Goal: Task Accomplishment & Management: Manage account settings

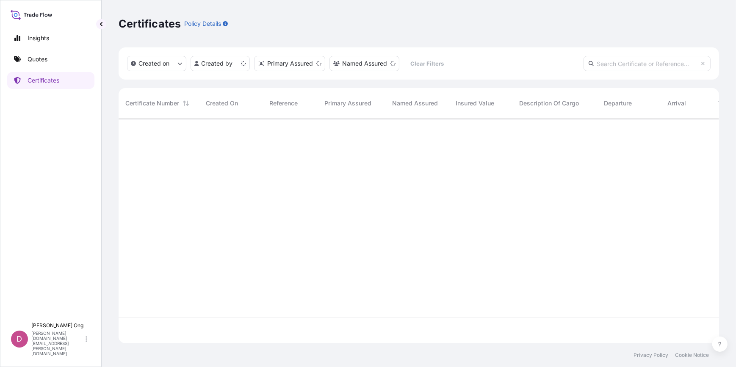
scroll to position [224, 595]
click at [648, 61] on input "text" at bounding box center [647, 63] width 127 height 15
type input "CC14990DS"
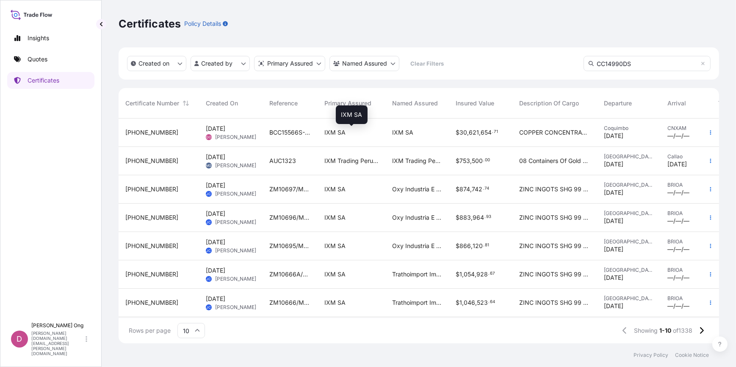
click at [370, 136] on div "IXM SA" at bounding box center [351, 132] width 54 height 8
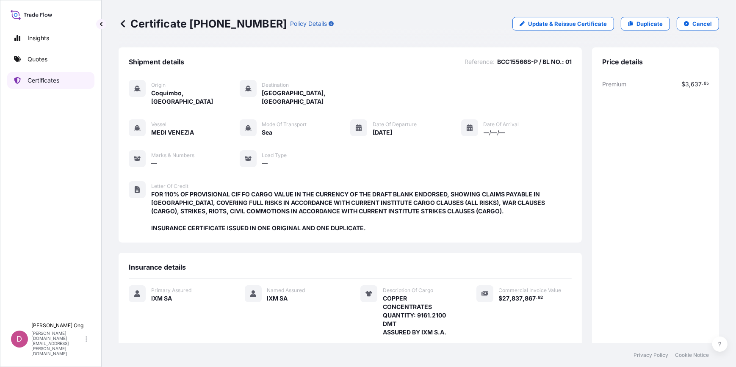
click at [58, 78] on p "Certificates" at bounding box center [44, 80] width 32 height 8
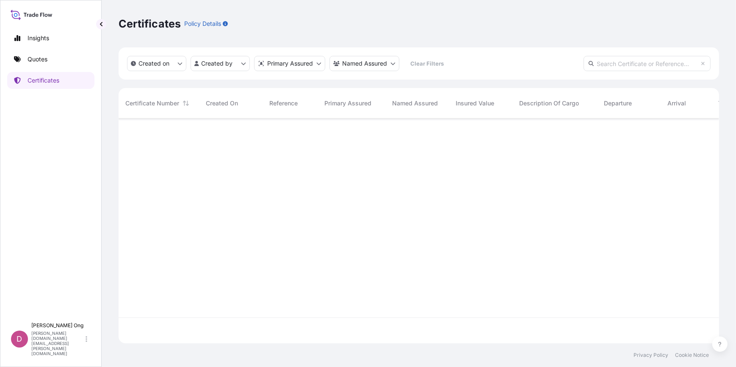
scroll to position [224, 595]
click at [618, 68] on input "text" at bounding box center [647, 63] width 127 height 15
type input "CC14990DS"
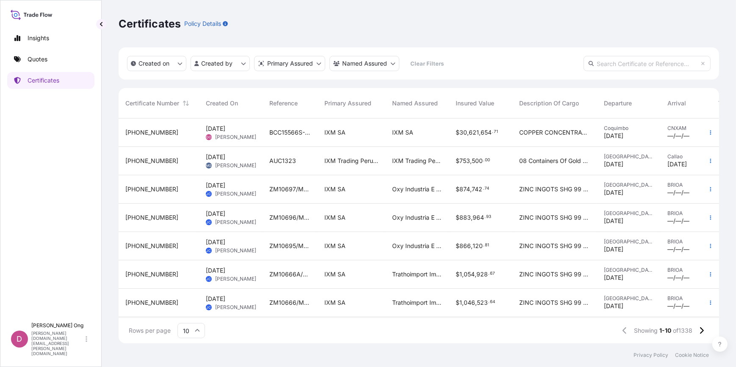
paste input "CC14990DS"
type input "CC14990DS"
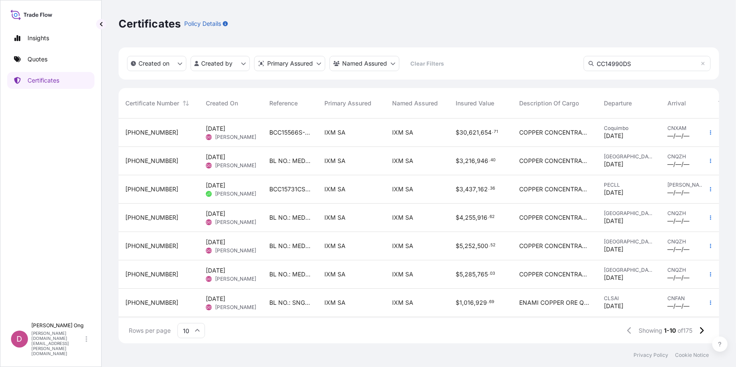
click at [276, 132] on span "BCC15566S-P / BL NO.: 01" at bounding box center [290, 132] width 42 height 8
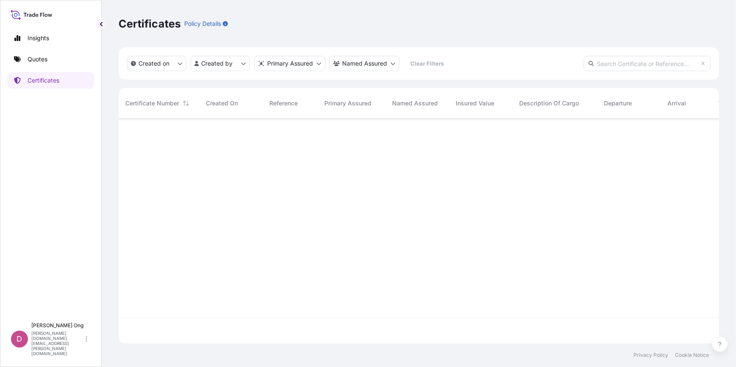
scroll to position [224, 595]
click at [668, 63] on input "text" at bounding box center [647, 63] width 127 height 15
paste input "CC14990DS"
type input "CC14990DS"
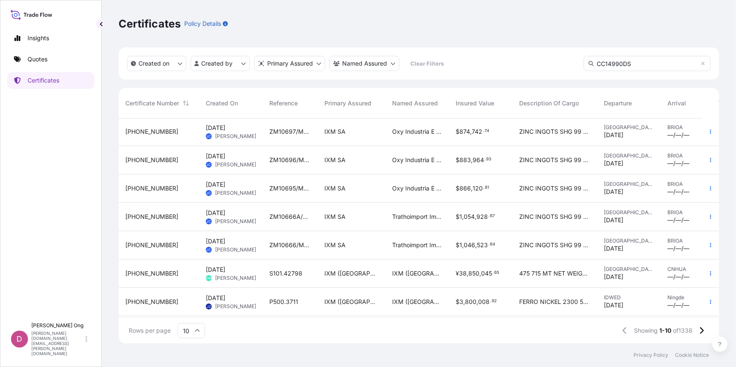
scroll to position [90, 0]
click at [635, 66] on input "CC14990DS" at bounding box center [647, 63] width 127 height 15
click at [224, 63] on html "Insights Quotes Certificates D [PERSON_NAME] [PERSON_NAME][DOMAIN_NAME][EMAIL_A…" at bounding box center [368, 183] width 736 height 367
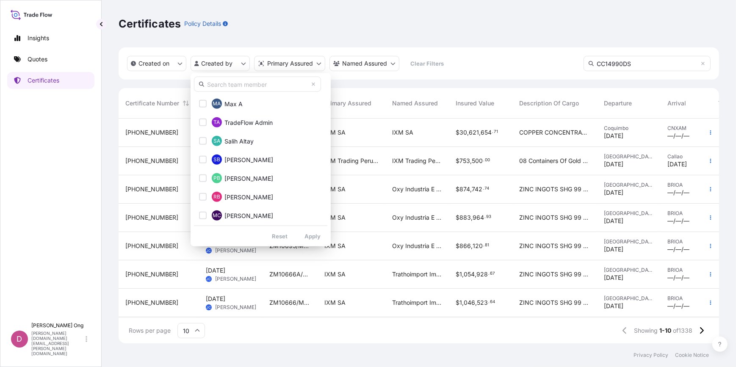
click at [259, 88] on input "text" at bounding box center [257, 84] width 127 height 15
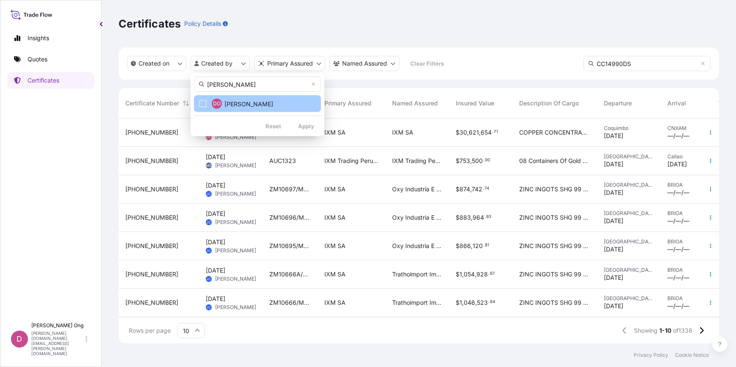
type input "[PERSON_NAME]"
click at [237, 100] on span "[PERSON_NAME]" at bounding box center [248, 104] width 49 height 8
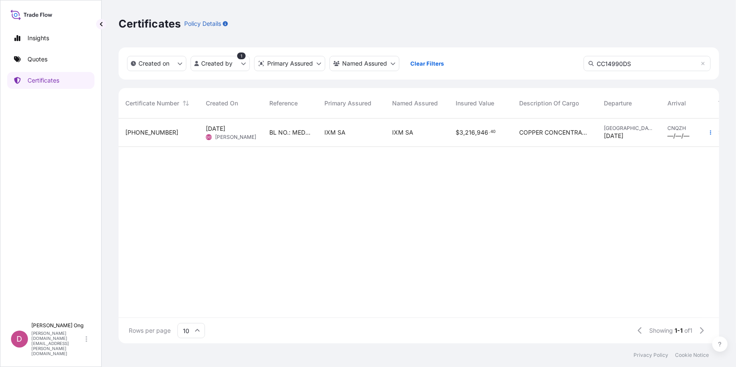
click at [307, 174] on div "[PHONE_NUMBER] [DATE] DO [PERSON_NAME] BL NO.: MEDUBUG217368 / CC14990DS-P IXM …" at bounding box center [449, 218] width 661 height 199
click at [644, 66] on input "CC14990DS" at bounding box center [647, 63] width 127 height 15
click at [361, 134] on div "IXM SA" at bounding box center [351, 132] width 54 height 8
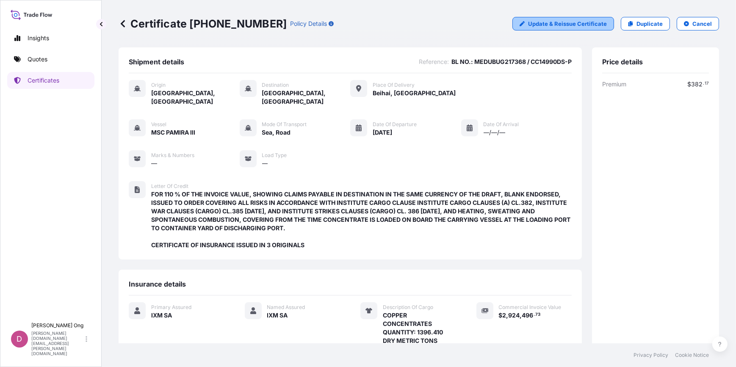
click at [567, 22] on p "Update & Reissue Certificate" at bounding box center [567, 23] width 79 height 8
select select "Sea"
select select "Road / [GEOGRAPHIC_DATA]"
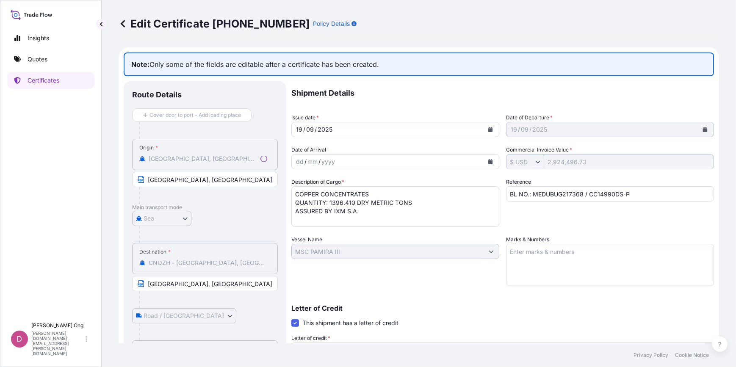
click at [553, 196] on input "BL NO.: MEDUBUG217368 / CC14990DS-P" at bounding box center [610, 193] width 208 height 15
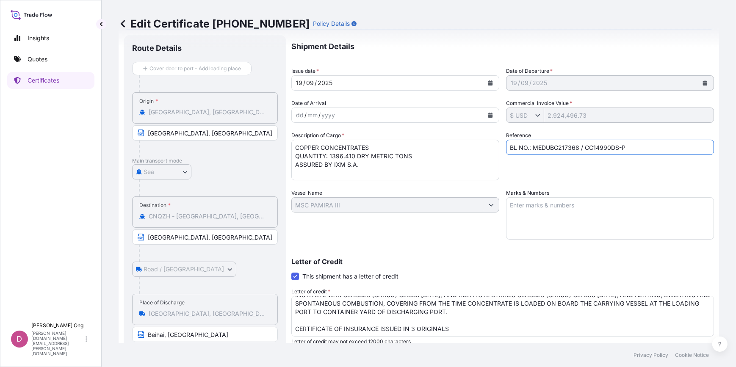
scroll to position [154, 0]
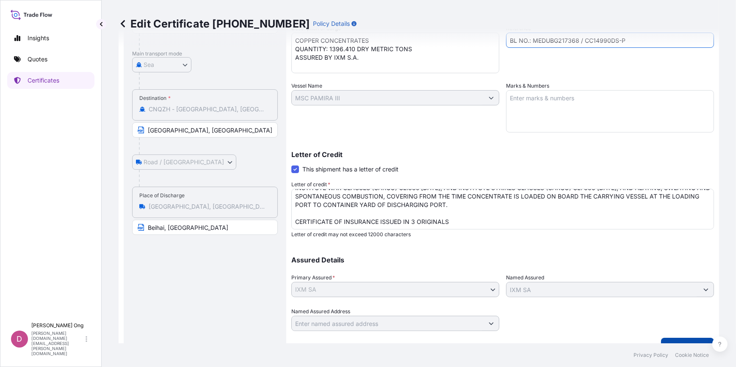
type input "BL NO.: MEDUBG217368 / CC14990DS-P"
click at [690, 341] on button "Save Changes" at bounding box center [687, 346] width 53 height 17
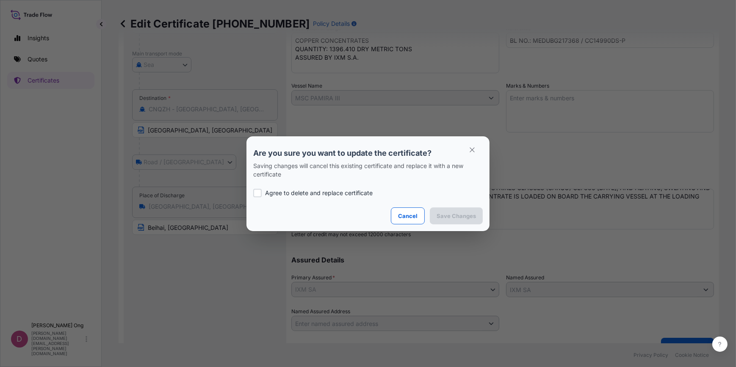
click at [348, 195] on p "Agree to delete and replace certificate" at bounding box center [319, 193] width 108 height 8
checkbox input "true"
click at [453, 212] on p "Save Changes" at bounding box center [456, 216] width 39 height 8
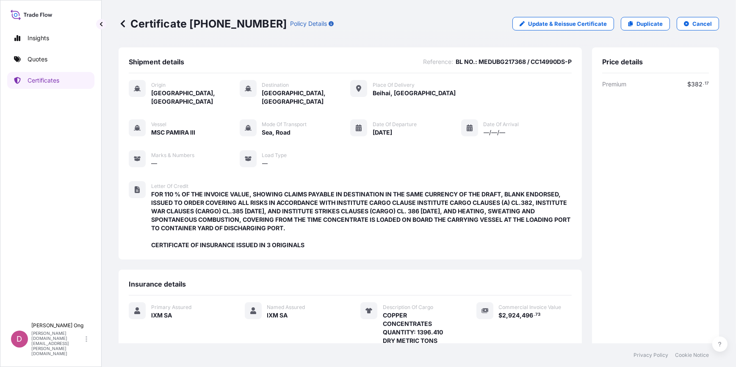
scroll to position [131, 0]
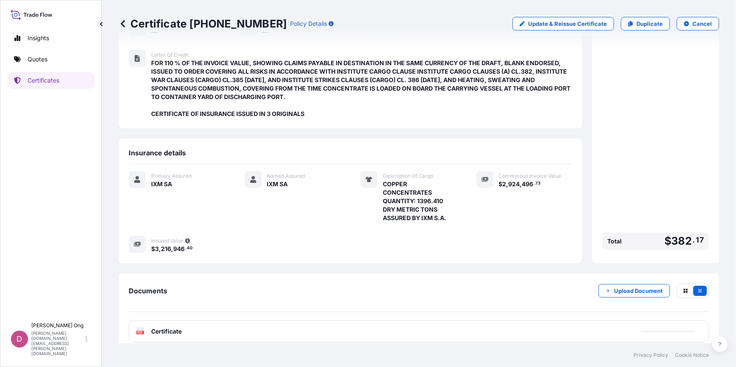
click at [326, 321] on div "PDF Certificate" at bounding box center [419, 332] width 580 height 22
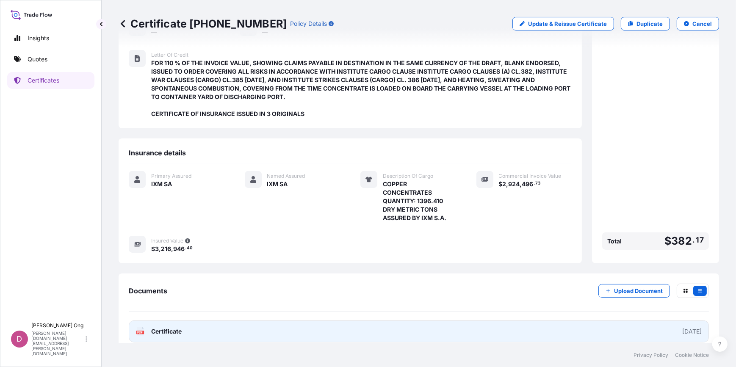
click at [365, 325] on link "PDF Certificate [DATE]" at bounding box center [419, 332] width 580 height 22
